Goal: Task Accomplishment & Management: Use online tool/utility

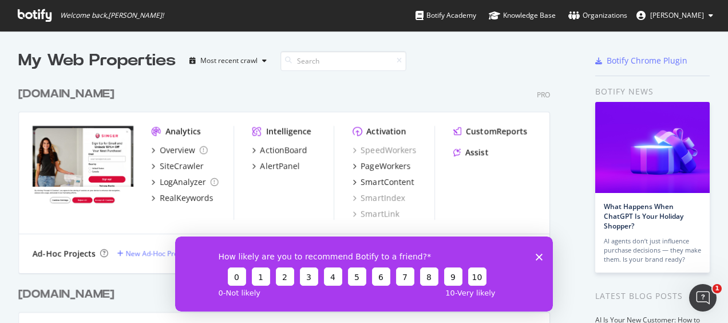
click at [536, 251] on div "How likely are you to recommend Botify to a friend? 0 1 2 3 4 5 6 7 8 9 10 0 - …" at bounding box center [364, 273] width 378 height 75
click at [52, 97] on div "[DOMAIN_NAME]" at bounding box center [66, 94] width 96 height 17
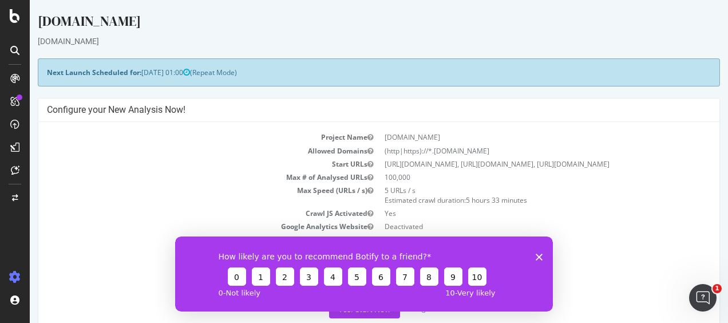
click at [541, 256] on icon "Close survey" at bounding box center [539, 256] width 7 height 7
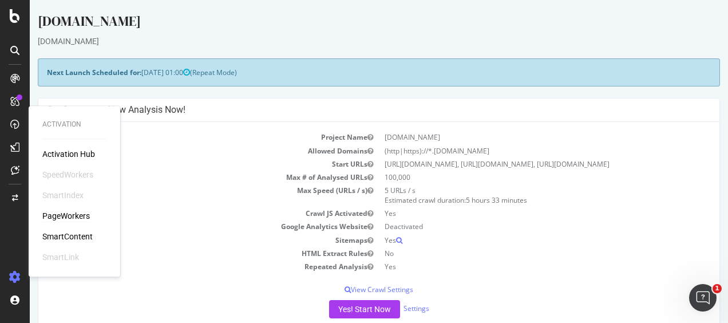
click at [68, 213] on div "PageWorkers" at bounding box center [66, 215] width 48 height 11
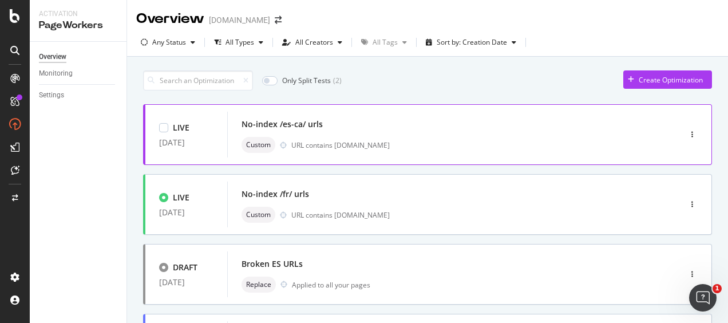
click at [499, 128] on div "No-index /es-ca/ urls" at bounding box center [437, 124] width 390 height 16
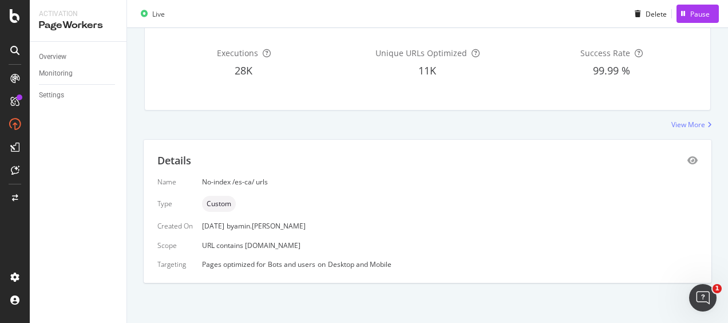
scroll to position [115, 0]
click at [689, 122] on div "View More" at bounding box center [688, 125] width 34 height 10
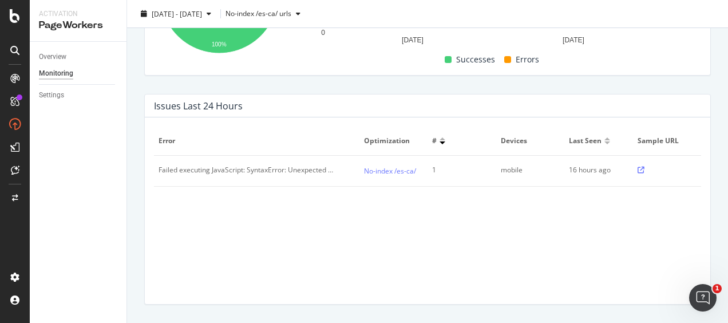
scroll to position [327, 0]
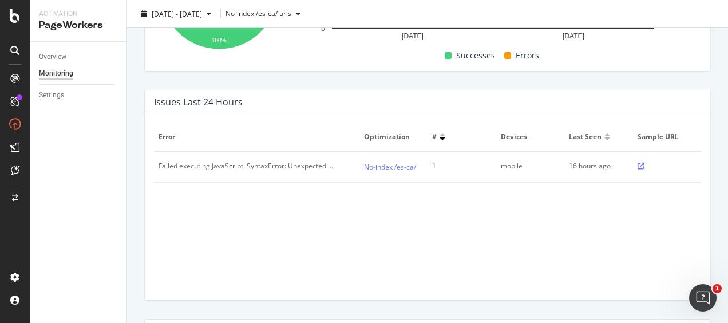
click at [228, 167] on div "Failed executing JavaScript: SyntaxError: Unexpected token '.'" at bounding box center [247, 166] width 176 height 10
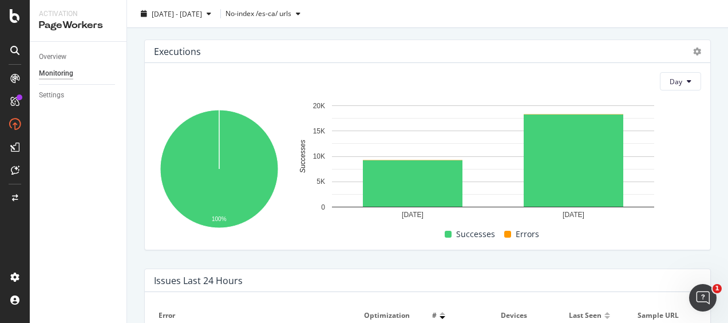
scroll to position [0, 0]
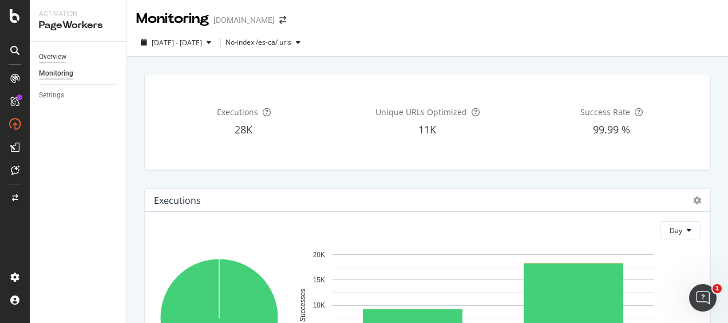
click at [54, 52] on div "Overview" at bounding box center [52, 57] width 27 height 12
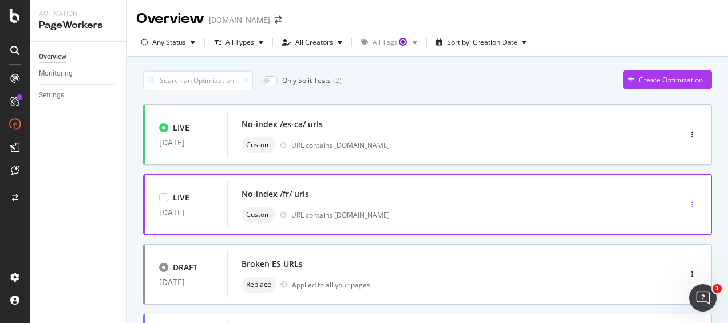
click at [687, 197] on div "button" at bounding box center [692, 204] width 11 height 17
click at [164, 197] on div at bounding box center [163, 197] width 9 height 9
click at [226, 205] on div "LIVE [DATE]" at bounding box center [186, 204] width 82 height 34
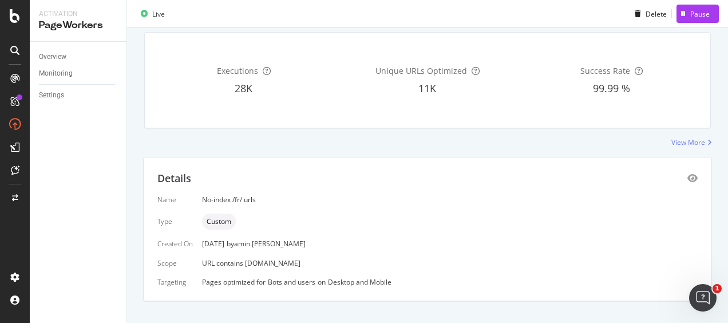
scroll to position [116, 0]
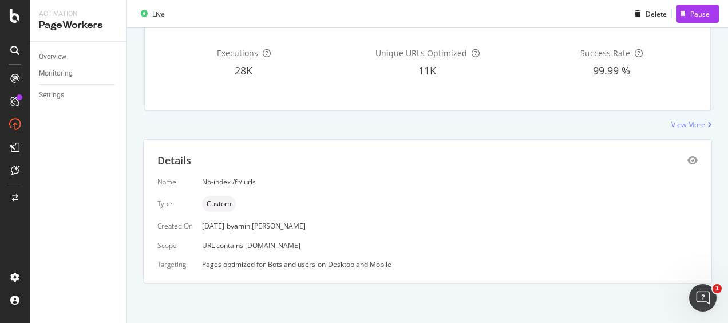
click at [260, 266] on div "Pages optimized for Bots and users on Desktop and Mobile" at bounding box center [450, 264] width 496 height 10
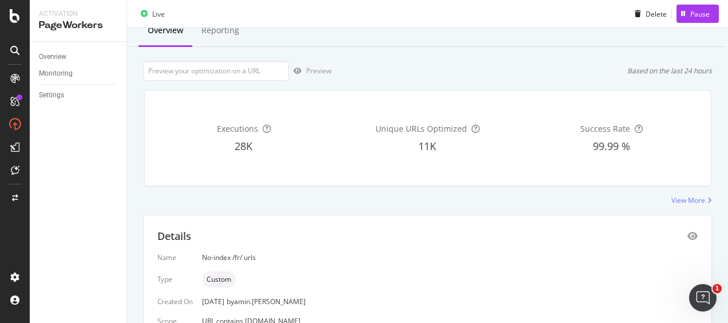
scroll to position [0, 0]
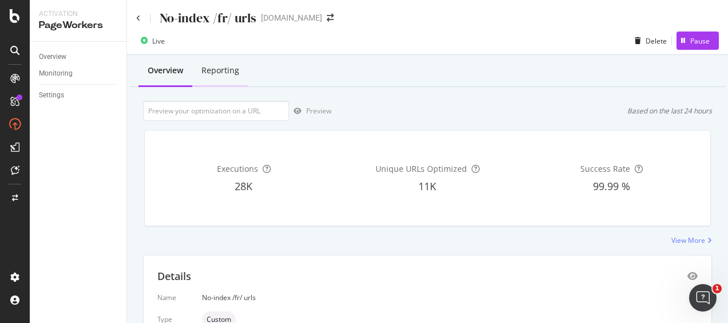
click at [230, 62] on div "Reporting" at bounding box center [220, 71] width 56 height 31
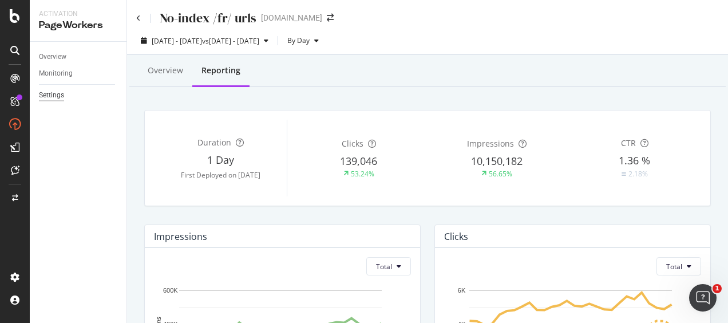
click at [52, 98] on div "Settings" at bounding box center [51, 95] width 25 height 12
click at [44, 53] on div "Overview" at bounding box center [52, 57] width 27 height 12
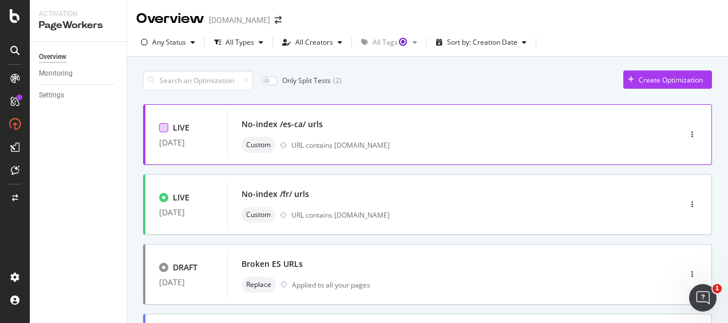
click at [162, 129] on div at bounding box center [163, 127] width 9 height 9
click at [379, 76] on div "Edit tags" at bounding box center [383, 81] width 27 height 10
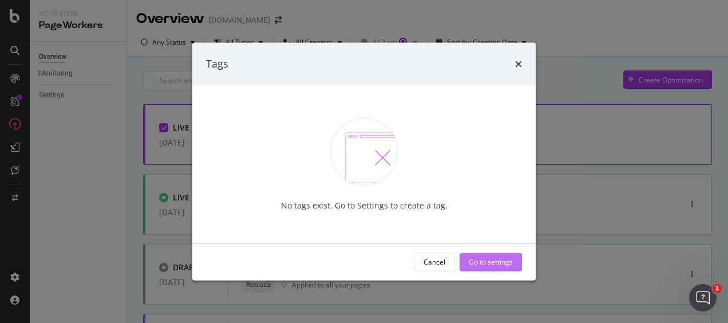
click at [476, 260] on div "Go to settings" at bounding box center [491, 262] width 44 height 10
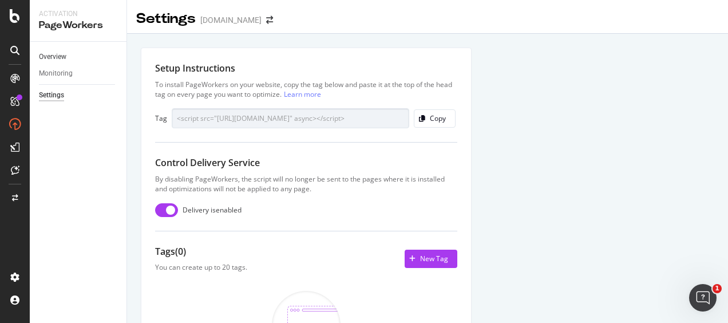
click at [85, 62] on link "Overview" at bounding box center [79, 57] width 80 height 12
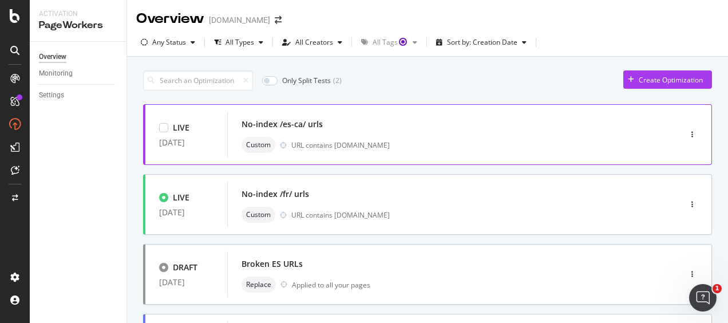
click at [511, 143] on div "URL contains [DOMAIN_NAME]" at bounding box center [461, 145] width 341 height 10
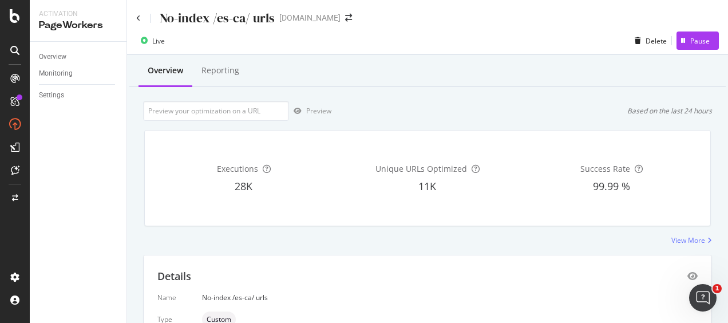
scroll to position [116, 0]
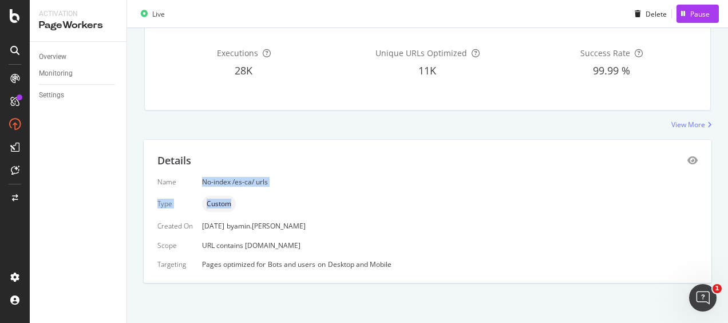
drag, startPoint x: 204, startPoint y: 177, endPoint x: 252, endPoint y: 204, distance: 54.8
click at [252, 204] on div "Name No-index /es-ca/ urls Type Custom Created On [DATE] by [PERSON_NAME].[PERS…" at bounding box center [427, 223] width 540 height 92
drag, startPoint x: 252, startPoint y: 204, endPoint x: 226, endPoint y: 202, distance: 26.4
click at [226, 202] on span "Custom" at bounding box center [219, 203] width 25 height 7
click at [239, 249] on div "URL contains [DOMAIN_NAME]" at bounding box center [450, 245] width 496 height 10
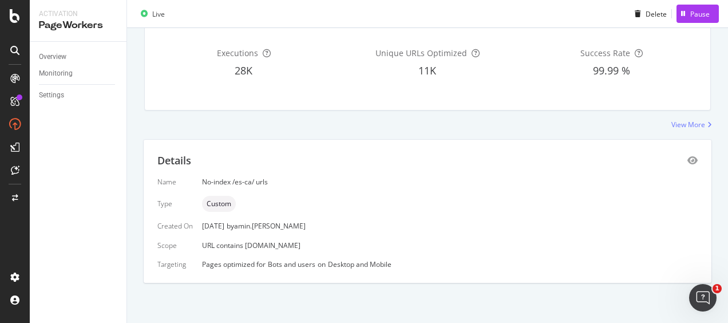
drag, startPoint x: 406, startPoint y: 264, endPoint x: 485, endPoint y: 224, distance: 88.3
click at [485, 224] on div "Name No-index /es-ca/ urls Type Custom Created On [DATE] by [PERSON_NAME].[PERS…" at bounding box center [427, 223] width 540 height 92
click at [485, 224] on div "[DATE] by [PERSON_NAME].[PERSON_NAME]" at bounding box center [450, 226] width 496 height 10
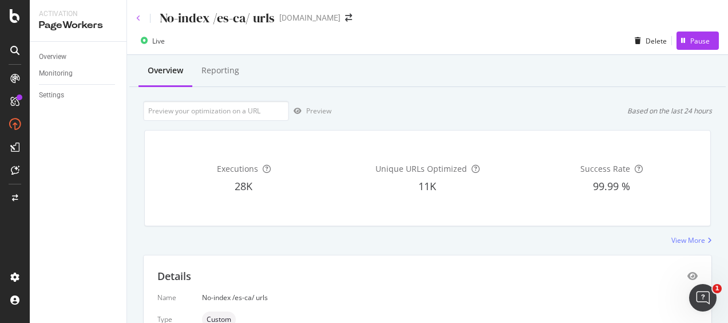
click at [140, 15] on icon at bounding box center [138, 18] width 5 height 7
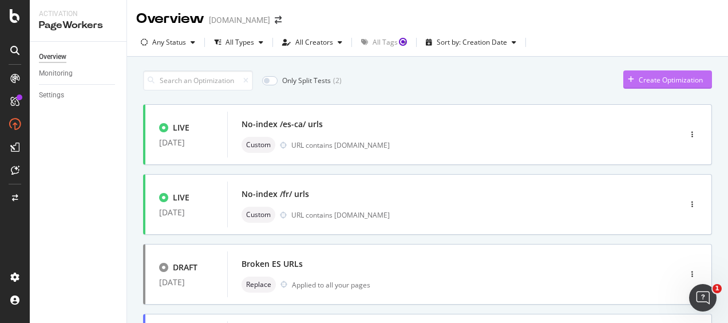
click at [654, 72] on div "Create Optimization" at bounding box center [663, 79] width 80 height 17
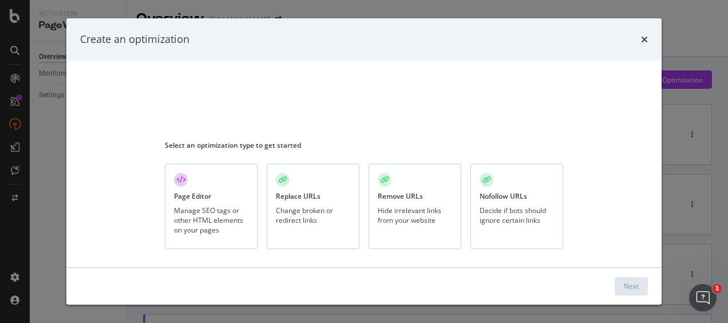
click at [213, 201] on div "Page Editor Manage SEO tags or other HTML elements on your pages" at bounding box center [211, 206] width 93 height 85
click at [628, 283] on div "Next" at bounding box center [631, 286] width 15 height 10
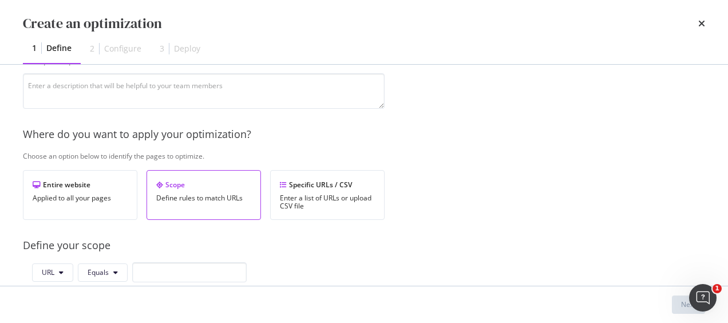
scroll to position [117, 0]
click at [328, 197] on div "Enter a list of URLs or upload CSV file" at bounding box center [327, 201] width 95 height 16
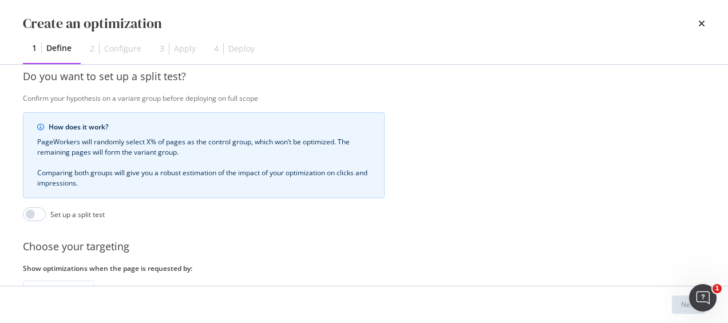
scroll to position [373, 0]
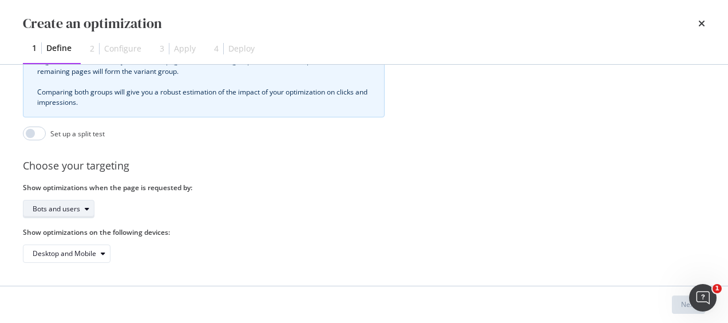
click at [58, 205] on div "Bots and users" at bounding box center [57, 208] width 48 height 7
click at [155, 200] on div "Bots and users" at bounding box center [204, 209] width 362 height 18
click at [92, 250] on div "Desktop and Mobile" at bounding box center [65, 253] width 64 height 7
click at [203, 211] on div "Provide a name and description to help identify the change that will be made by…" at bounding box center [364, 1] width 682 height 521
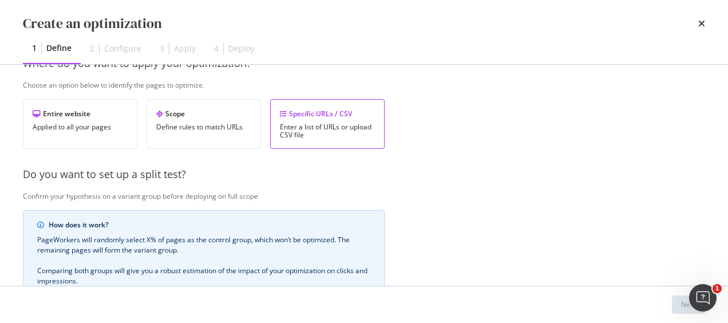
scroll to position [0, 0]
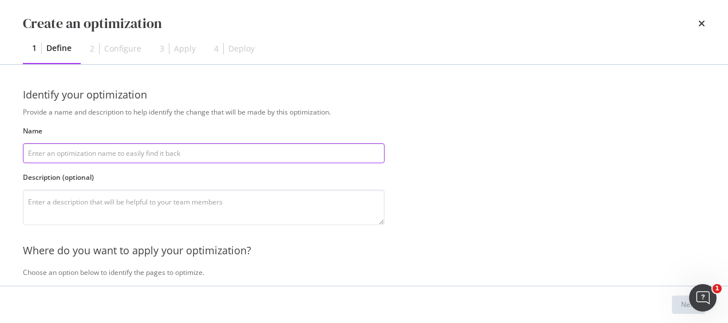
click at [137, 151] on input "modal" at bounding box center [204, 153] width 362 height 20
type input "n"
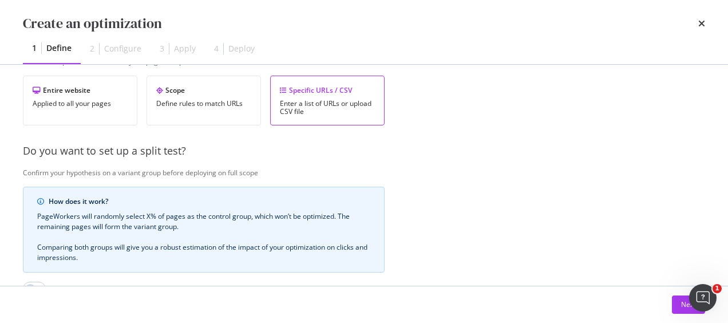
scroll to position [236, 0]
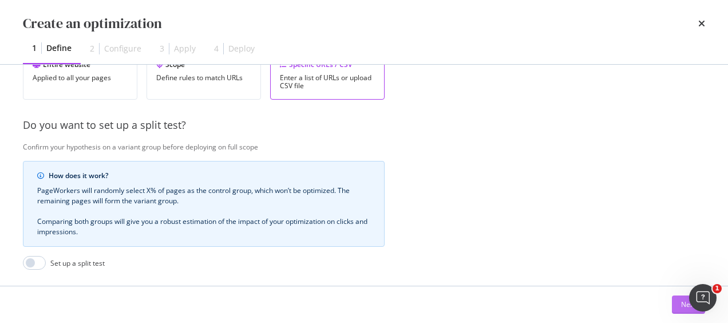
type input "No-index sandbox"
click at [677, 306] on button "Next" at bounding box center [688, 304] width 33 height 18
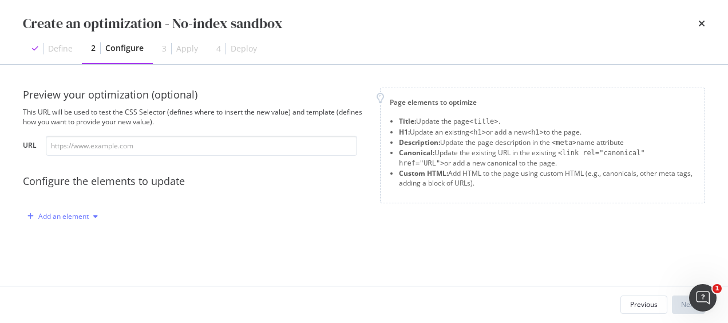
click at [75, 215] on div "Add an element" at bounding box center [63, 216] width 50 height 7
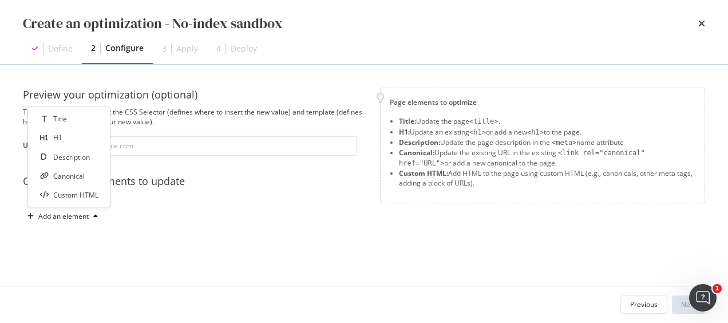
click at [296, 200] on div "Preview your optimization (optional) This URL will be used to test the CSS Sele…" at bounding box center [194, 157] width 343 height 138
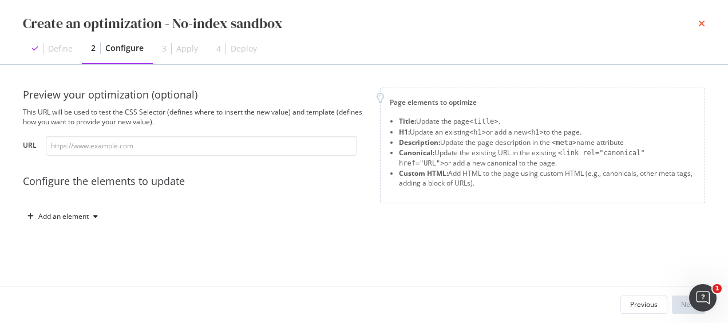
click at [703, 19] on icon "times" at bounding box center [701, 23] width 7 height 9
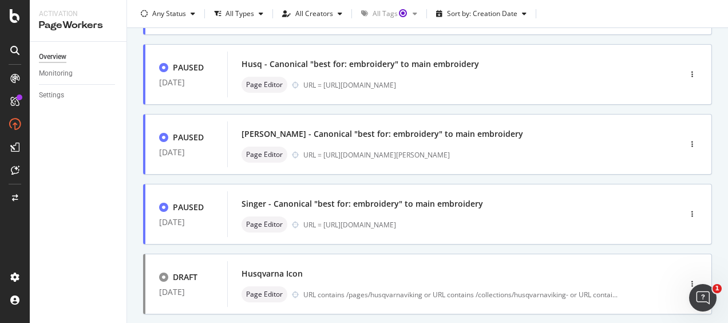
click at [316, 248] on div "LIVE [DATE] No-index /es-ca/ urls Custom URL contains [DOMAIN_NAME] LIVE [DATE]…" at bounding box center [427, 126] width 569 height 723
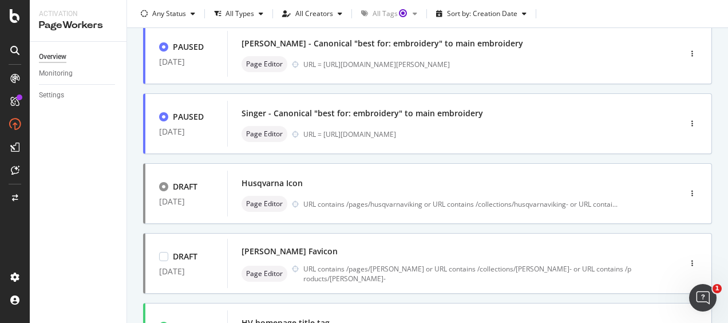
scroll to position [544, 0]
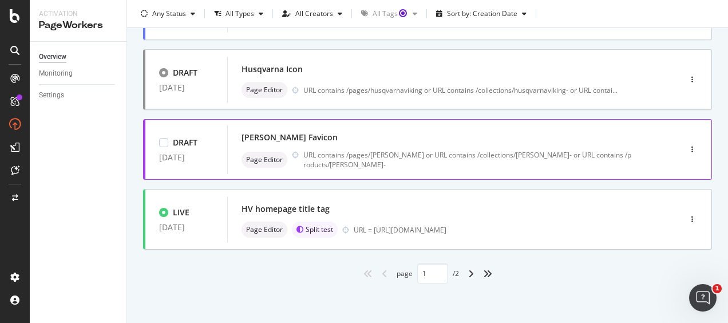
click at [326, 131] on div "[PERSON_NAME] Favicon" at bounding box center [437, 137] width 390 height 16
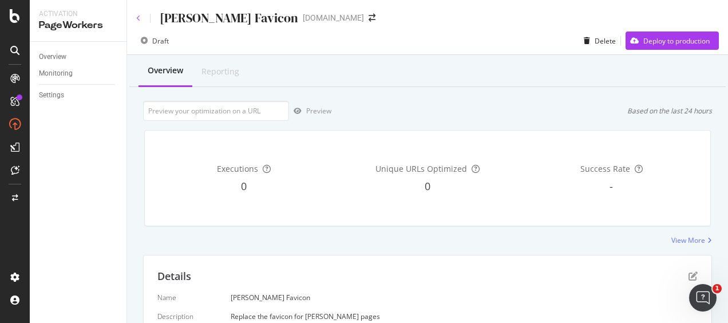
click at [140, 18] on icon at bounding box center [138, 18] width 5 height 7
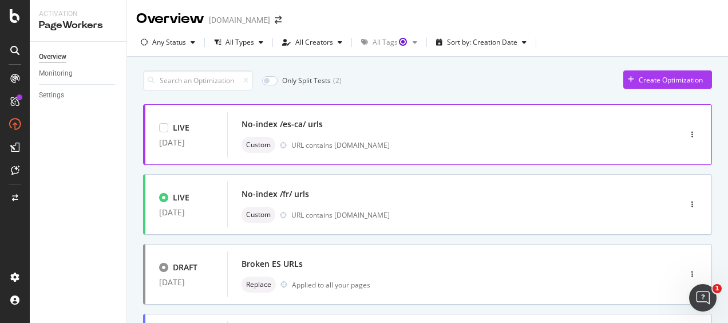
click at [366, 118] on div "No-index /es-ca/ urls" at bounding box center [437, 124] width 390 height 16
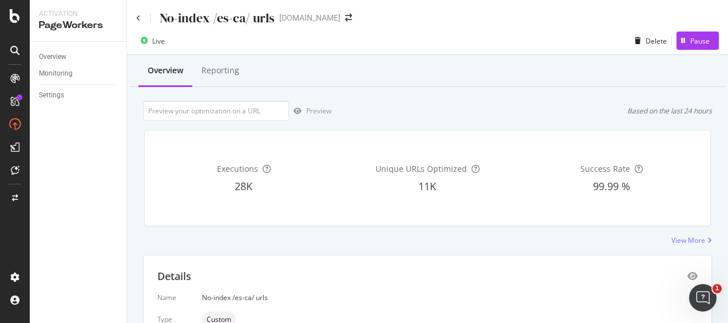
scroll to position [116, 0]
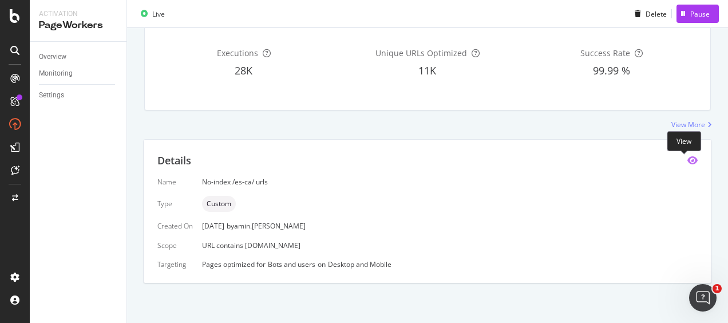
click at [687, 157] on icon "eye" at bounding box center [692, 160] width 10 height 9
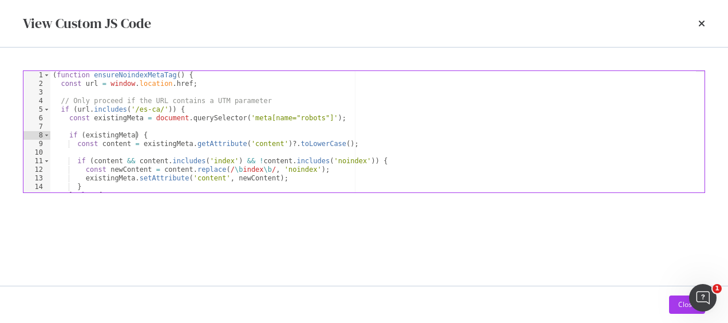
click at [137, 131] on div "( function ensureNoindexMetaTag ( ) { const url = window . location . href ; //…" at bounding box center [373, 140] width 646 height 139
type textarea "if (existingMeta) {"
click at [192, 216] on div "if (existingMeta) { 1 2 3 4 5 6 7 8 9 10 11 12 13 14 15 16 ( function ensureNoi…" at bounding box center [364, 167] width 728 height 238
click at [239, 155] on div "( function ensureNoindexMetaTag ( ) { const url = window . location . href ; //…" at bounding box center [373, 140] width 646 height 139
